Goal: Go to known website: Go to known website

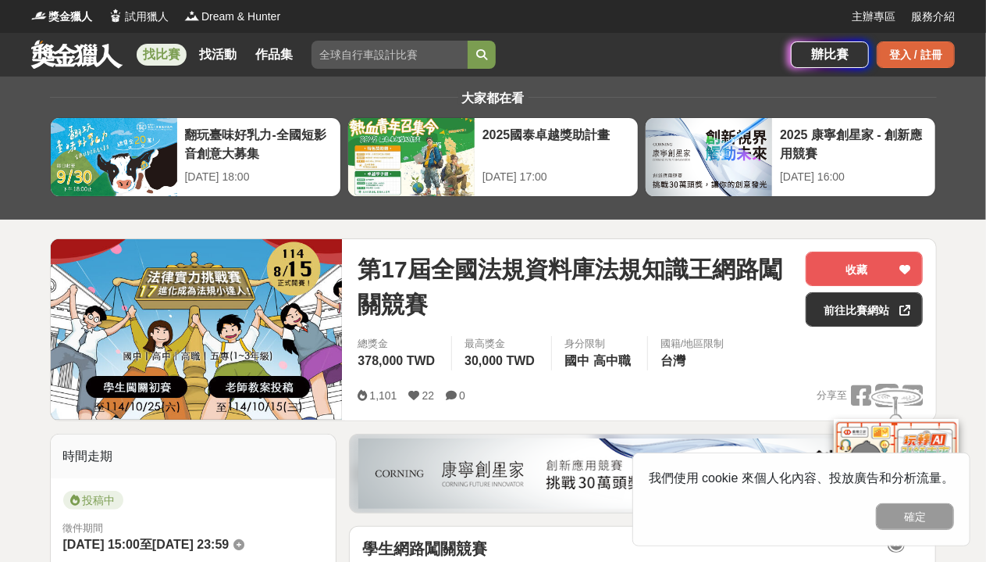
click at [940, 59] on div "登入 / 註冊" at bounding box center [916, 54] width 78 height 27
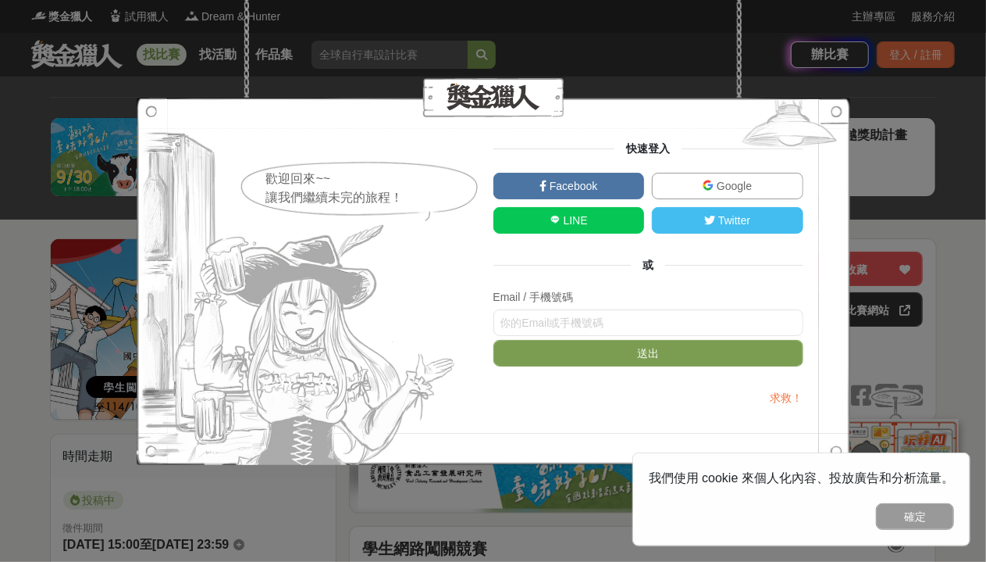
click at [792, 181] on link "Google" at bounding box center [728, 186] width 152 height 27
click at [736, 190] on span "Google" at bounding box center [733, 186] width 38 height 12
click at [918, 119] on div "歡迎回來~~ 讓我們繼續未完的旅程！ 快速登入 Facebook Google LINE Twitter 或 Email / 手機號碼 送出 求救！" at bounding box center [493, 281] width 986 height 562
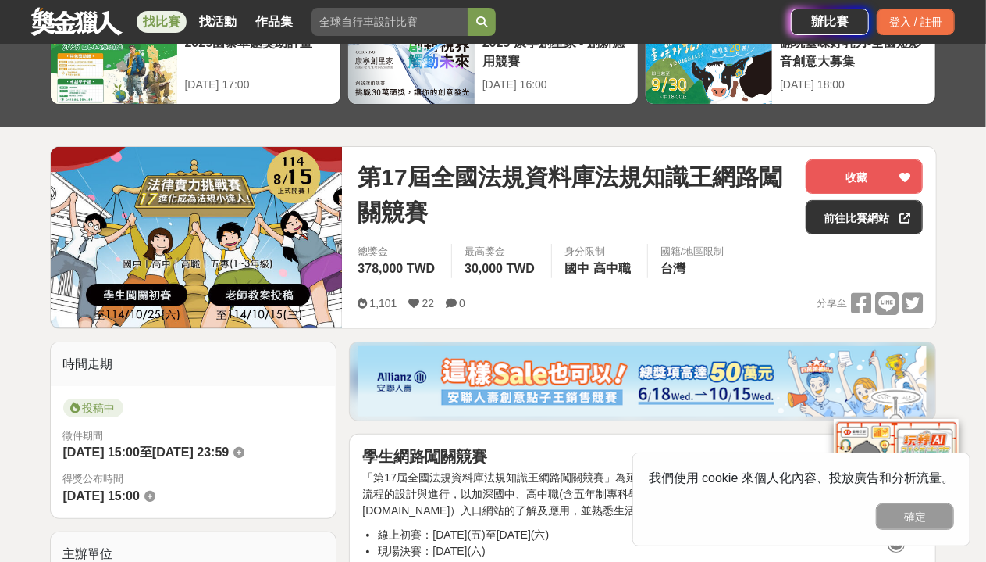
scroll to position [60, 0]
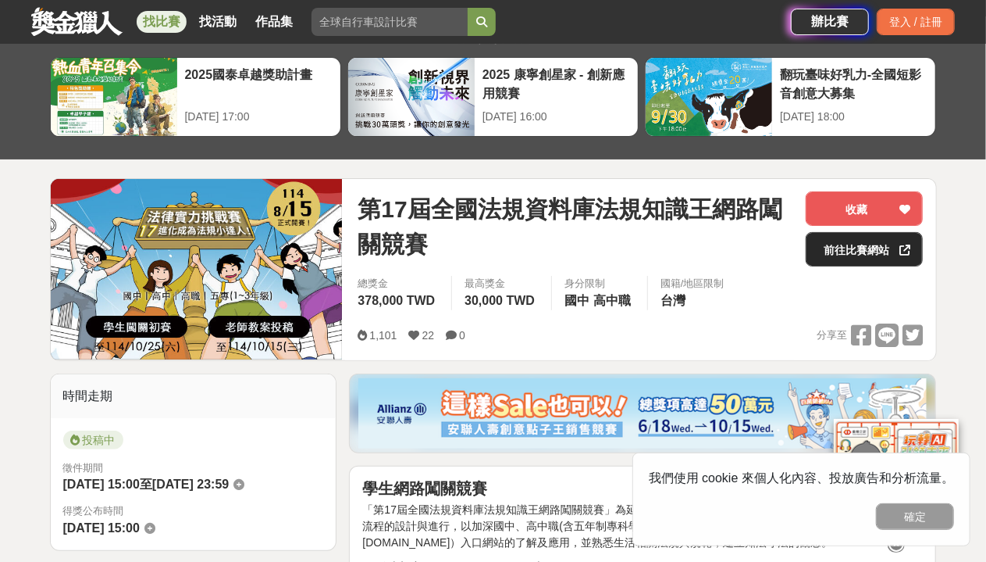
click at [890, 252] on link "前往比賽網站" at bounding box center [864, 249] width 117 height 34
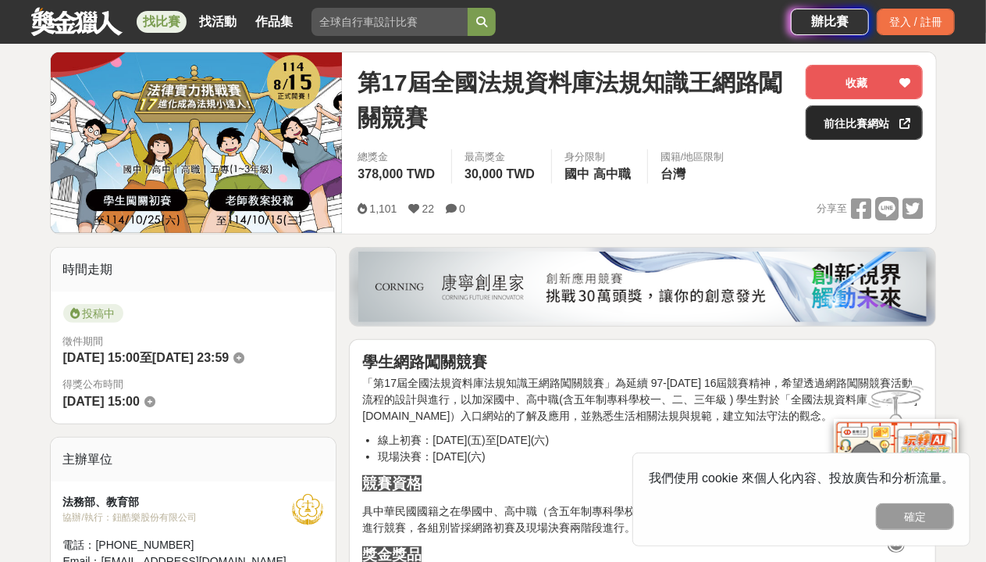
scroll to position [180, 0]
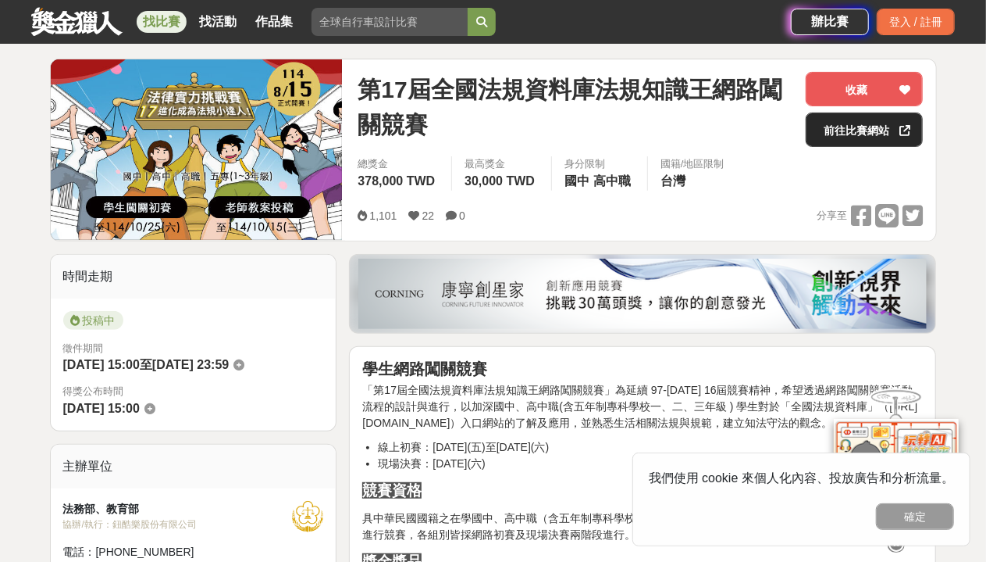
click at [847, 145] on link "前往比賽網站" at bounding box center [864, 129] width 117 height 34
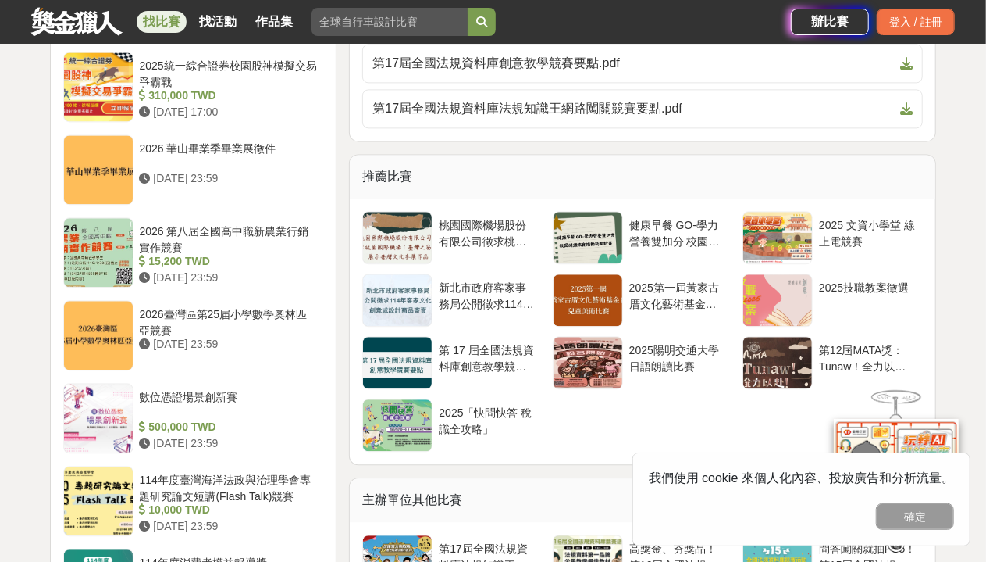
scroll to position [1683, 0]
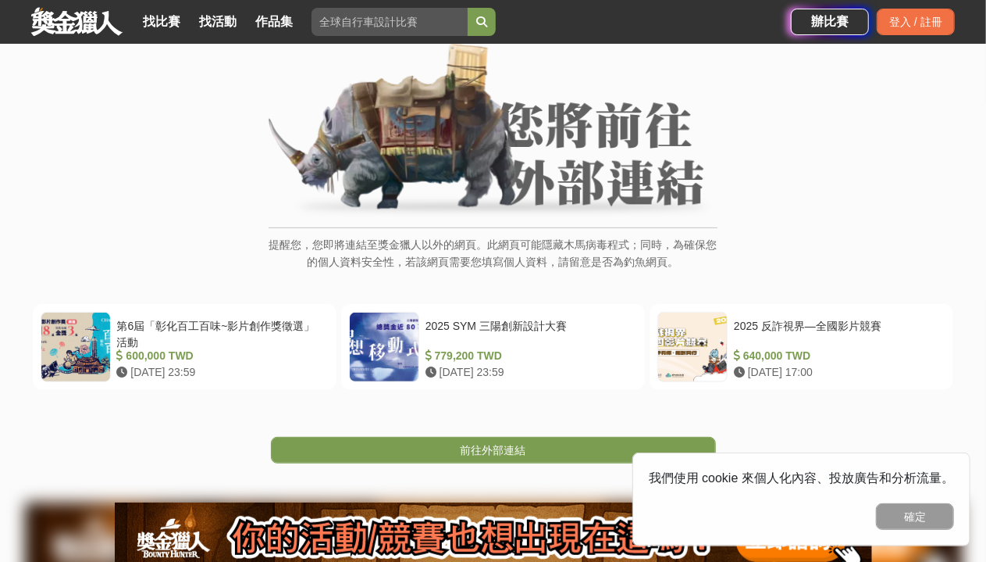
scroll to position [144, 0]
